Goal: Information Seeking & Learning: Learn about a topic

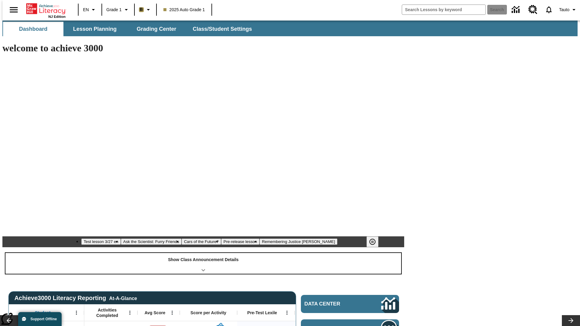
click at [203, 253] on div "Show Class Announcement Details" at bounding box center [203, 263] width 396 height 21
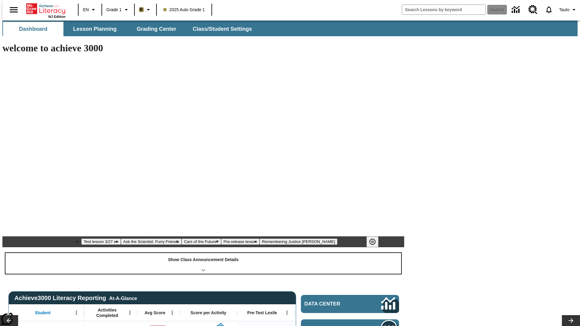
click at [203, 253] on div "Show Class Announcement Details" at bounding box center [203, 263] width 396 height 21
